Goal: Task Accomplishment & Management: Manage account settings

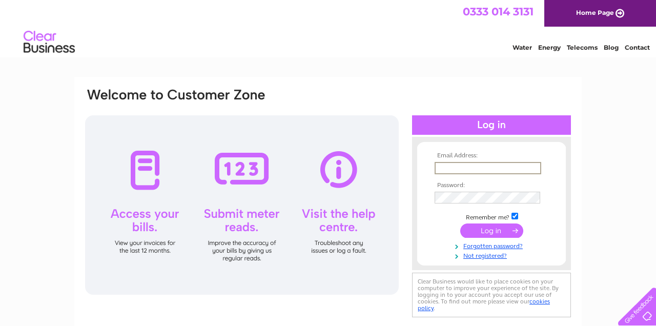
type input "[EMAIL_ADDRESS][DOMAIN_NAME]"
click at [494, 231] on input "submit" at bounding box center [491, 229] width 63 height 14
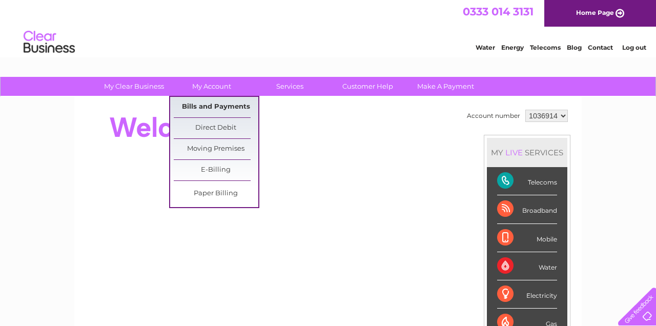
click at [221, 111] on link "Bills and Payments" at bounding box center [216, 107] width 85 height 20
click at [222, 104] on link "Bills and Payments" at bounding box center [216, 107] width 85 height 20
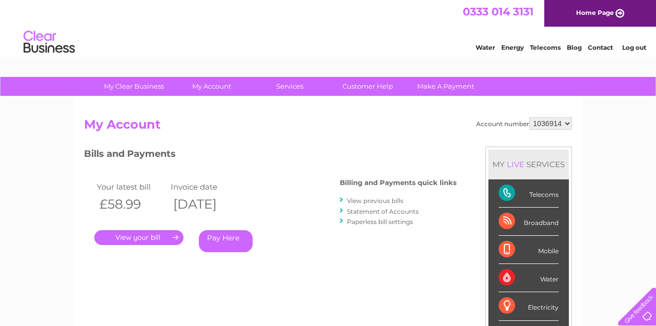
click at [161, 237] on link "." at bounding box center [138, 237] width 89 height 15
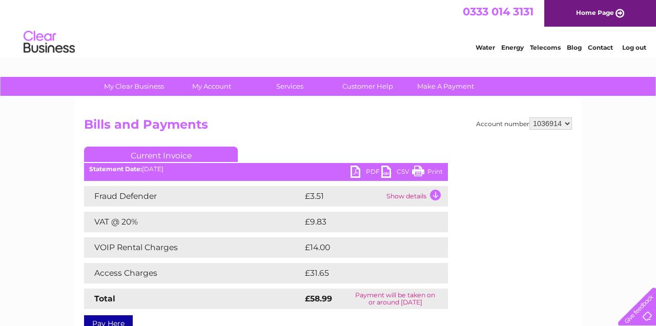
click at [361, 172] on link "PDF" at bounding box center [365, 172] width 31 height 15
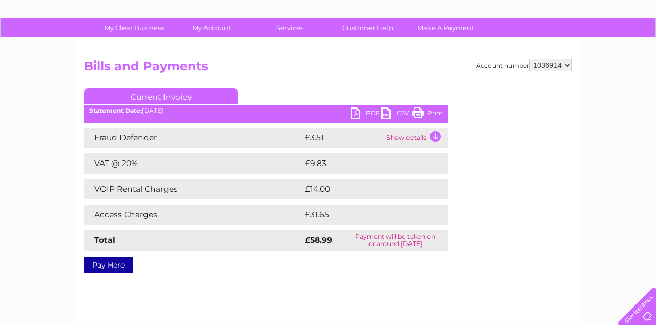
scroll to position [-2, 0]
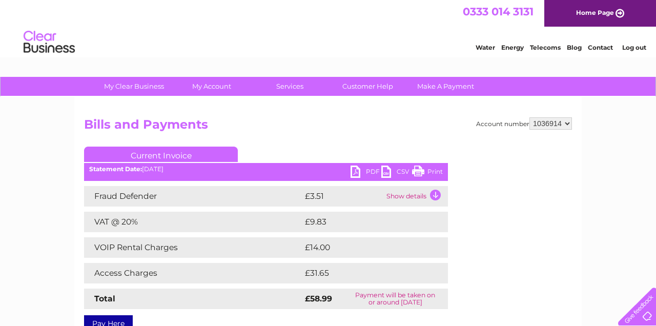
click at [632, 132] on div "My Clear Business Login Details My Details My Preferences Link Account My Accou…" at bounding box center [328, 318] width 656 height 482
click at [637, 165] on div "My Clear Business Login Details My Details My Preferences Link Account My Accou…" at bounding box center [328, 318] width 656 height 482
click at [428, 170] on link "Print" at bounding box center [427, 172] width 31 height 15
click at [433, 174] on link "Print" at bounding box center [427, 172] width 31 height 15
